Goal: Task Accomplishment & Management: Complete application form

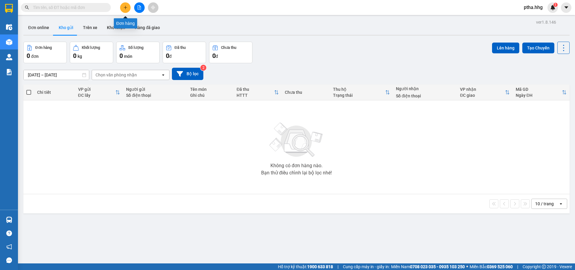
click at [126, 8] on icon "plus" at bounding box center [125, 7] width 0 height 3
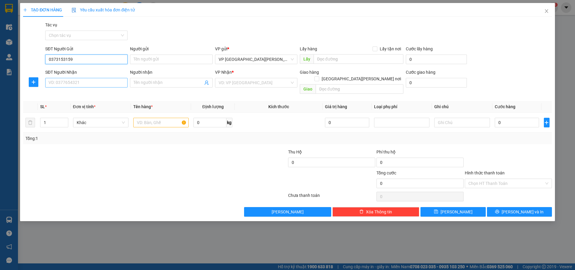
type input "0373153159"
click at [66, 84] on input "SĐT Người Nhận" at bounding box center [86, 83] width 82 height 10
click at [57, 83] on input "08422355507" at bounding box center [86, 83] width 82 height 10
click at [58, 83] on input "08422355507" at bounding box center [86, 83] width 82 height 10
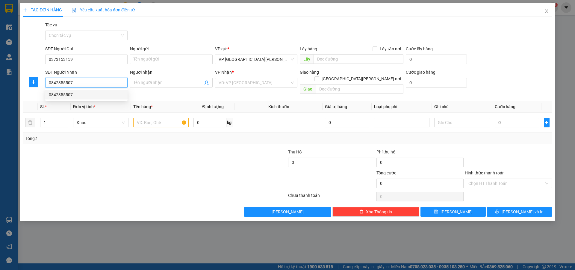
click at [54, 96] on div "0842355507" at bounding box center [86, 94] width 75 height 7
type input "0842355507"
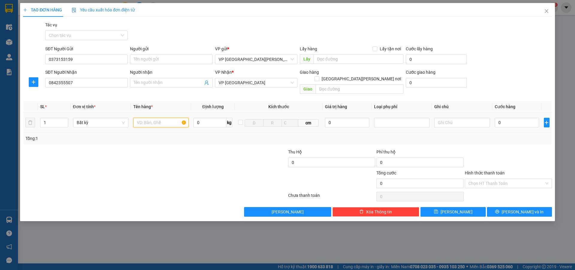
click at [139, 118] on input "text" at bounding box center [160, 123] width 55 height 10
type input "xop"
click at [508, 118] on input "0" at bounding box center [517, 123] width 45 height 10
type input "5"
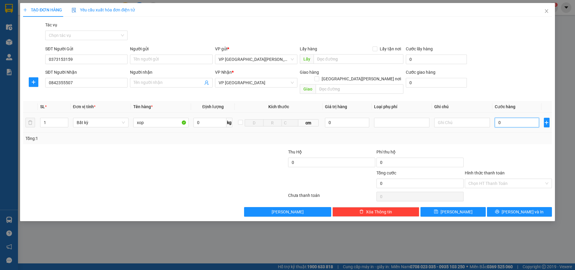
type input "5"
type input "50"
type input "500"
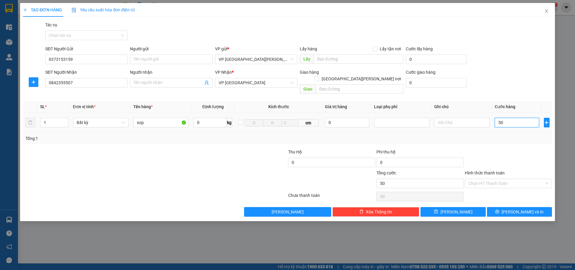
type input "500"
type input "5.000"
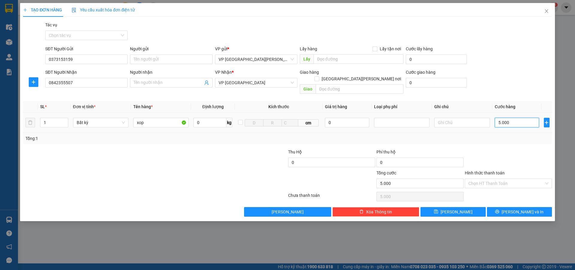
type input "50.000"
click at [485, 179] on input "Hình thức thanh toán" at bounding box center [507, 183] width 76 height 9
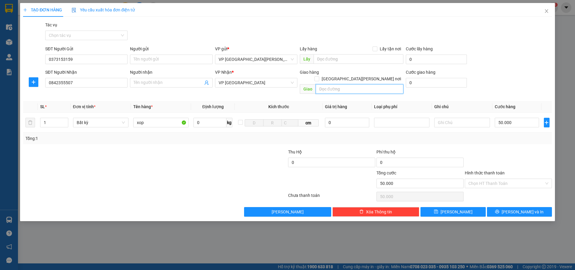
click at [324, 84] on input "text" at bounding box center [360, 89] width 88 height 10
type input "khach san camry so 11 to [PERSON_NAME] P [PERSON_NAME] [PERSON_NAME]"
click at [319, 76] on input "[GEOGRAPHIC_DATA][PERSON_NAME] nơi" at bounding box center [317, 78] width 4 height 4
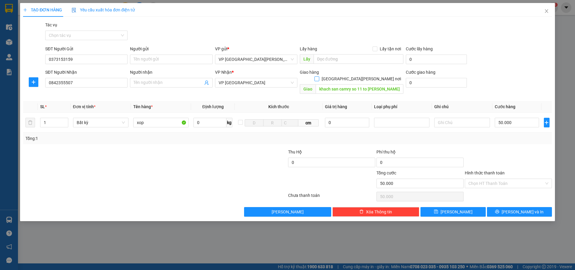
checkbox input "true"
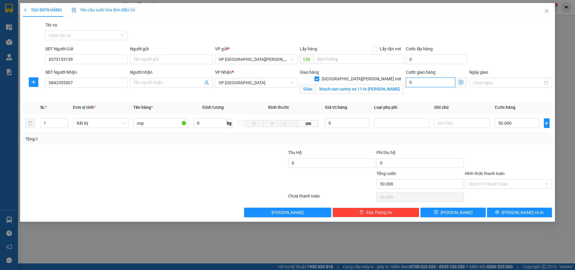
click at [417, 81] on input "0" at bounding box center [430, 83] width 49 height 10
type input "50.005"
type input "5"
type input "50.050"
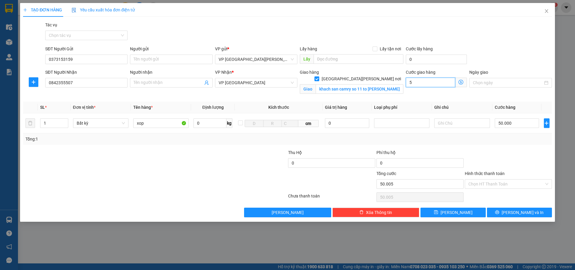
type input "50.050"
type input "50"
type input "50.500"
type input "500"
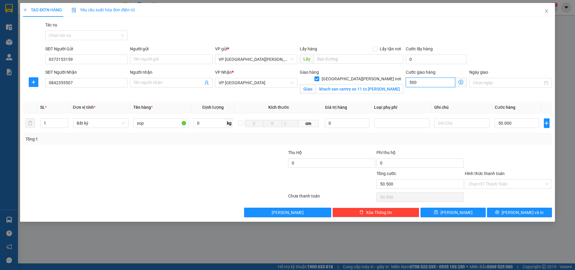
type input "55.000"
type input "5.000"
type input "100.000"
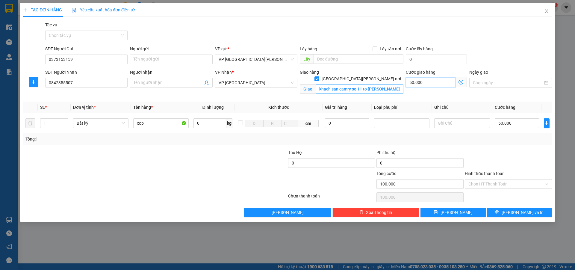
type input "50.000"
click at [400, 84] on input "khach san camry so 11 to [PERSON_NAME] P [PERSON_NAME] [PERSON_NAME]" at bounding box center [360, 89] width 88 height 10
type input "khach san camry so 11 to [PERSON_NAME] P [PERSON_NAME] [PERSON_NAME] Q [PERSON_…"
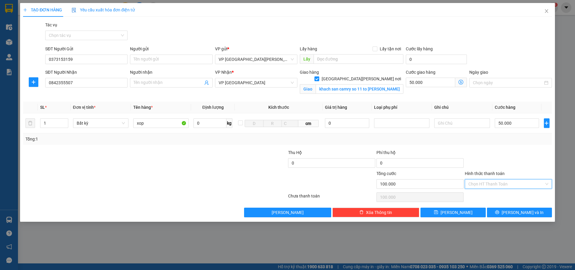
click at [485, 183] on input "Hình thức thanh toán" at bounding box center [507, 183] width 76 height 9
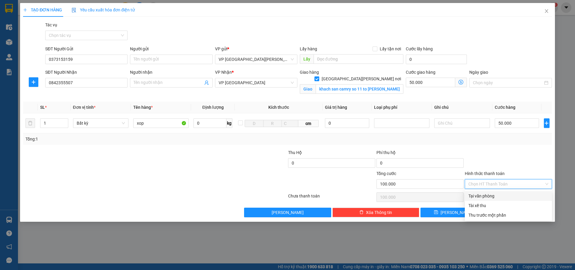
click at [493, 196] on div "Tại văn phòng" at bounding box center [509, 196] width 80 height 7
type input "0"
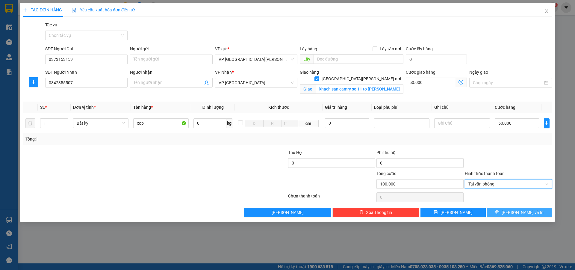
click at [515, 210] on span "[PERSON_NAME] và In" at bounding box center [523, 212] width 42 height 7
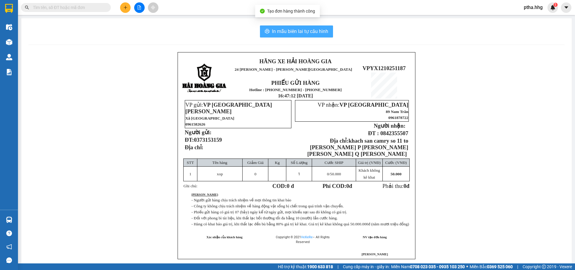
click at [310, 29] on span "In mẫu biên lai tự cấu hình" at bounding box center [300, 31] width 56 height 7
